Goal: Check status

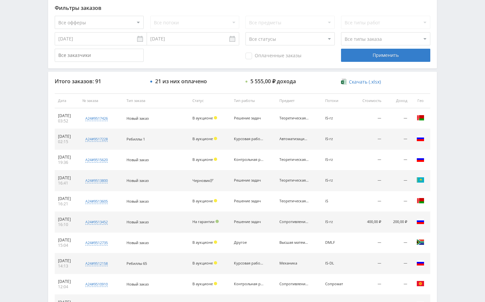
scroll to position [251, 0]
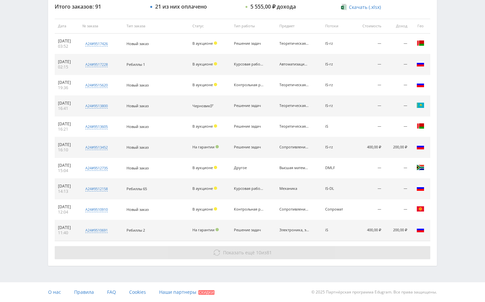
click at [393, 254] on button "Показать ещё 10 из 81" at bounding box center [243, 252] width 376 height 13
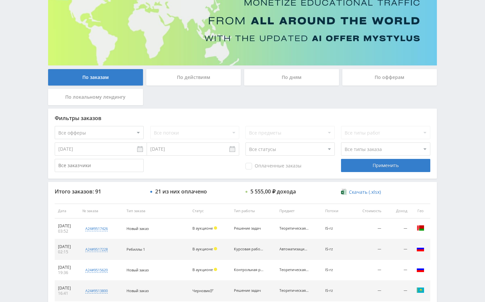
scroll to position [0, 0]
